Goal: Check status: Check status

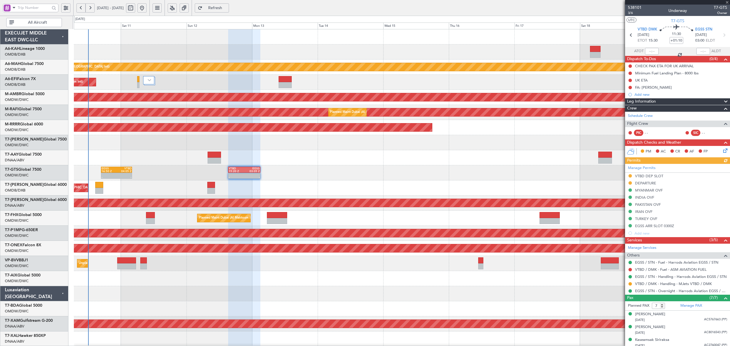
click at [202, 173] on div "- - EGSS 16:50 Z VTBD 04:05 Z - - VTBD 15:20 Z EGSS 03:05 Z - - EGSS 20:50 Z VT…" at bounding box center [401, 172] width 655 height 15
click at [155, 161] on div at bounding box center [401, 157] width 655 height 15
click at [135, 156] on div at bounding box center [401, 157] width 655 height 15
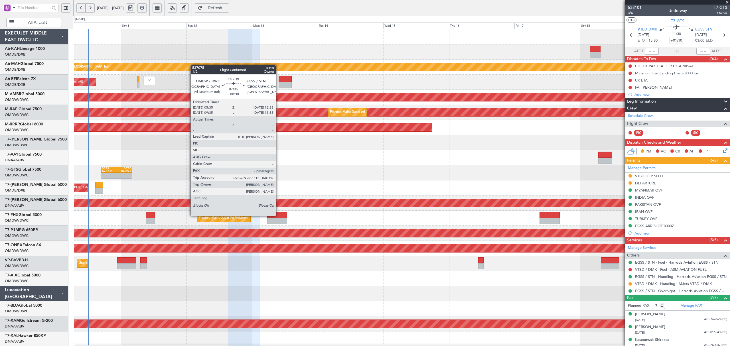
click at [278, 215] on div at bounding box center [277, 215] width 20 height 6
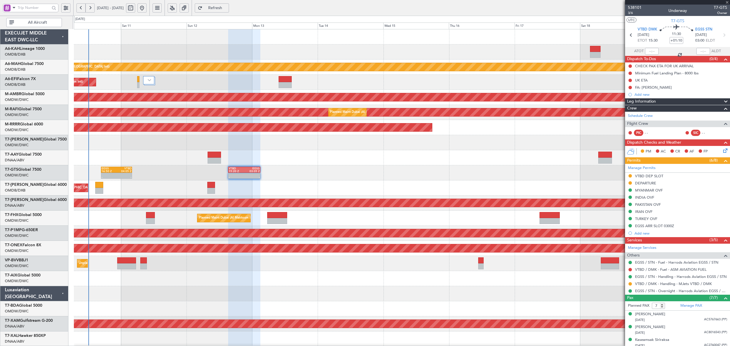
type input "+00:30"
type input "2"
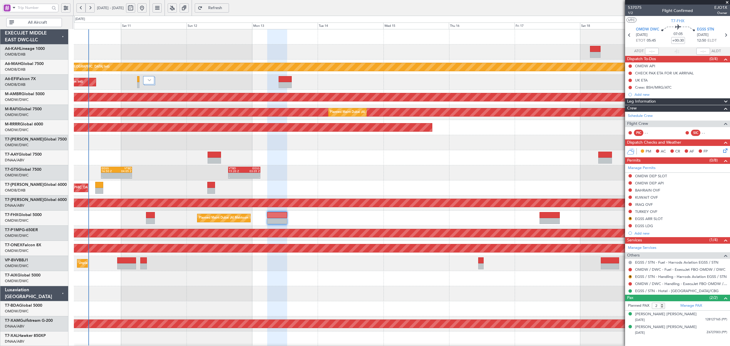
scroll to position [1, 0]
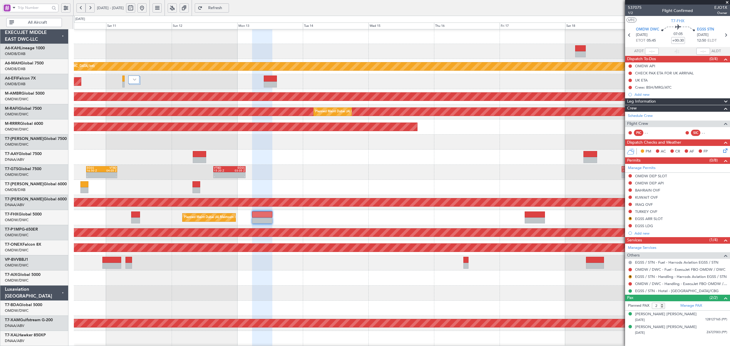
click at [219, 151] on div at bounding box center [401, 157] width 655 height 15
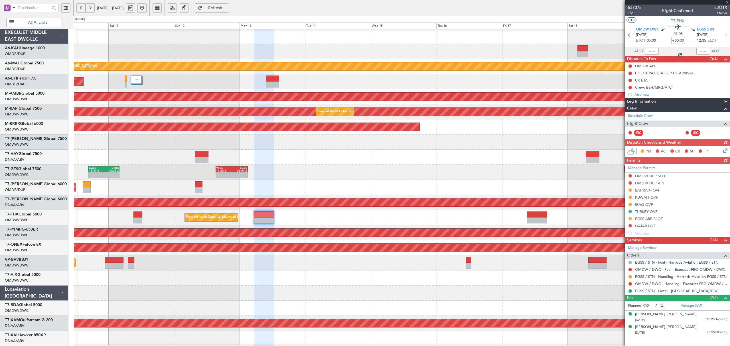
click at [177, 76] on div "Planned Maint Dubai (Al Maktoum Intl)" at bounding box center [401, 81] width 655 height 15
click at [13, 9] on span at bounding box center [14, 7] width 7 height 7
click at [25, 40] on span "A/C (Reg. or Type)" at bounding box center [29, 38] width 32 height 6
click at [27, 7] on input "text" at bounding box center [34, 7] width 32 height 9
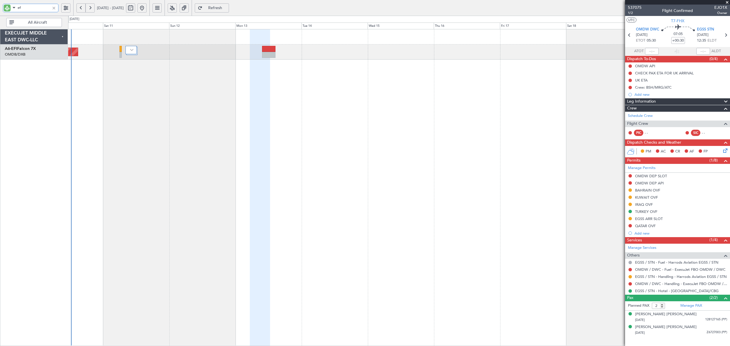
type input "efi"
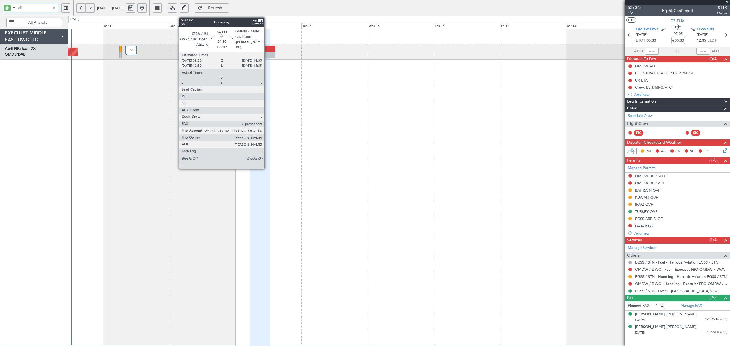
click at [267, 53] on div at bounding box center [268, 55] width 13 height 6
type input "+00:15"
type input "6"
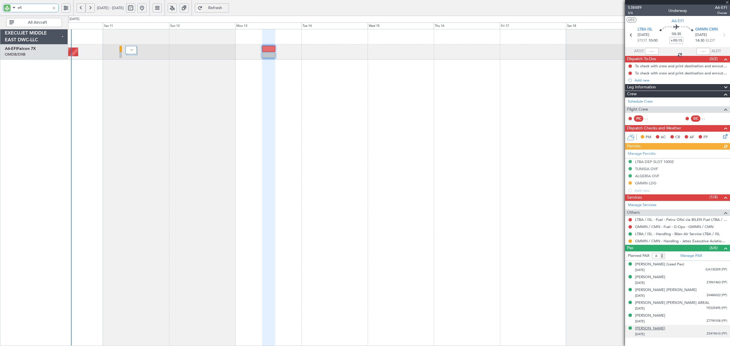
type input "efi"
click at [658, 328] on div "[PERSON_NAME]" at bounding box center [650, 329] width 30 height 6
click at [666, 288] on div "[PERSON_NAME] [PERSON_NAME]" at bounding box center [666, 290] width 62 height 6
click at [657, 329] on div "[PERSON_NAME]" at bounding box center [650, 330] width 30 height 6
click at [670, 266] on div "[PERSON_NAME] (Lead Pax)" at bounding box center [659, 265] width 49 height 6
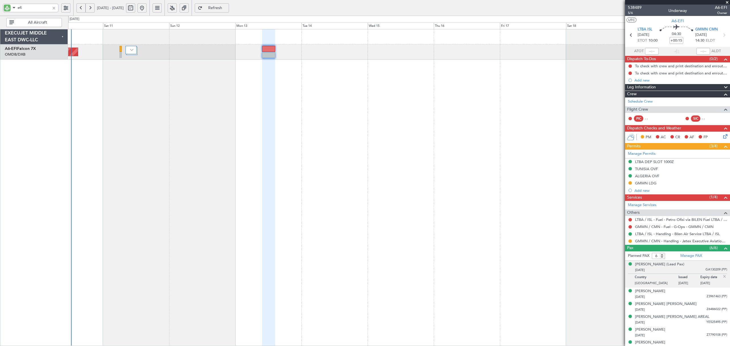
click at [224, 110] on div "Planned Maint Dubai (Al Maktoum Intl)" at bounding box center [398, 187] width 661 height 317
